Goal: Task Accomplishment & Management: Manage account settings

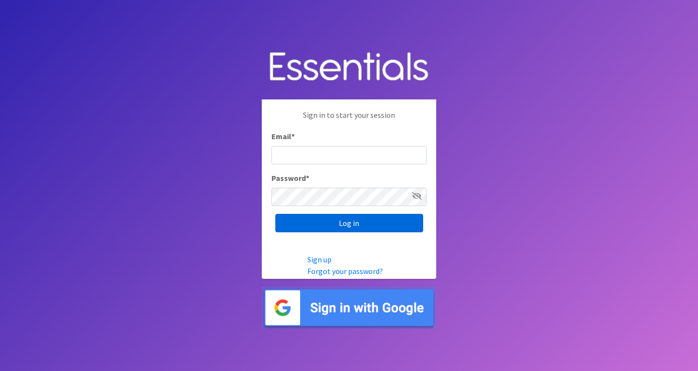
type input "roz@momshelpingmomsfoundation.org"
click at [353, 219] on input "Log in" at bounding box center [349, 223] width 148 height 18
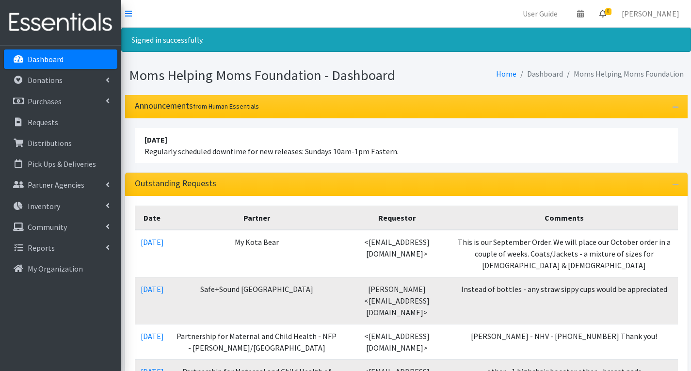
click at [612, 12] on span "8" at bounding box center [608, 11] width 6 height 7
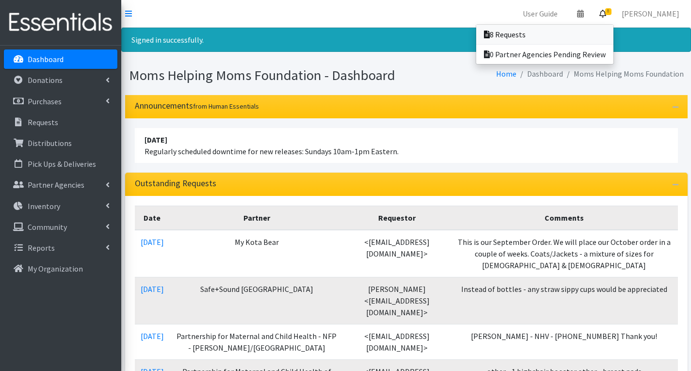
click at [543, 31] on link "8 Requests" at bounding box center [544, 34] width 137 height 19
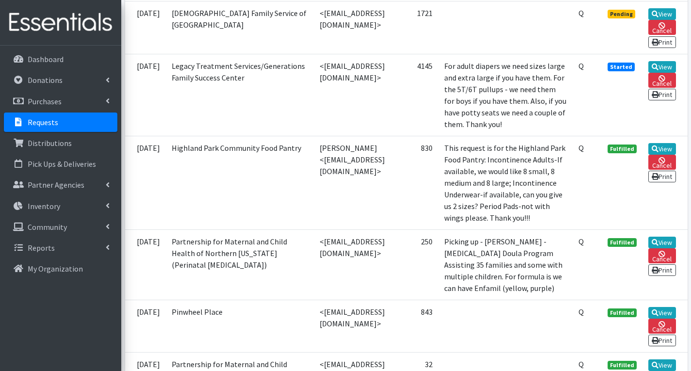
scroll to position [630, 0]
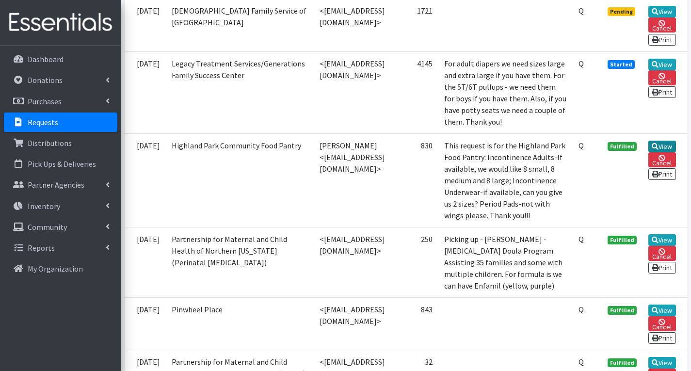
click at [659, 150] on icon at bounding box center [655, 146] width 7 height 7
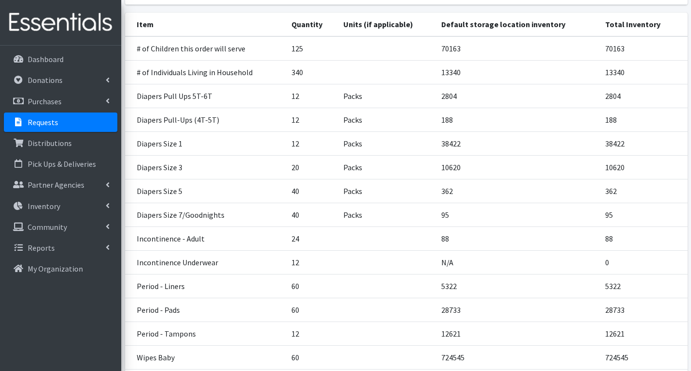
scroll to position [194, 0]
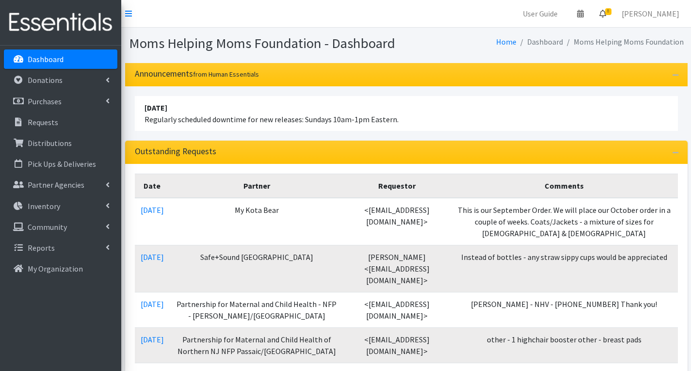
click at [612, 12] on span "8" at bounding box center [608, 11] width 6 height 7
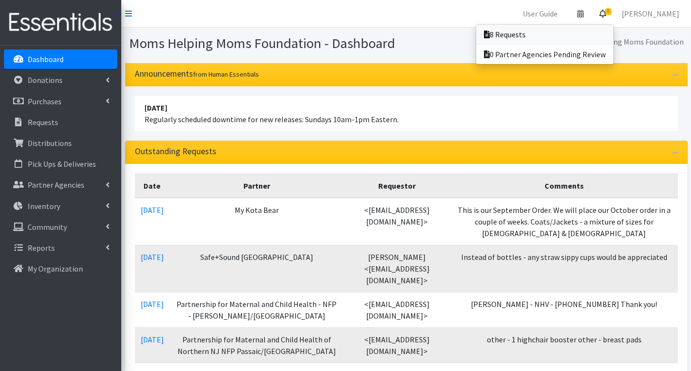
click at [552, 32] on link "8 Requests" at bounding box center [544, 34] width 137 height 19
